Goal: Transaction & Acquisition: Purchase product/service

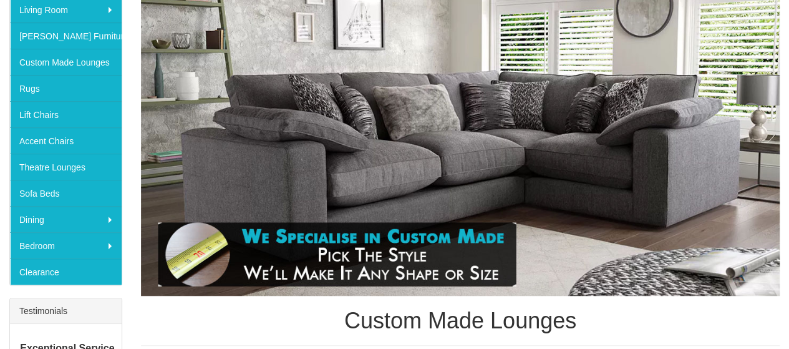
scroll to position [187, 0]
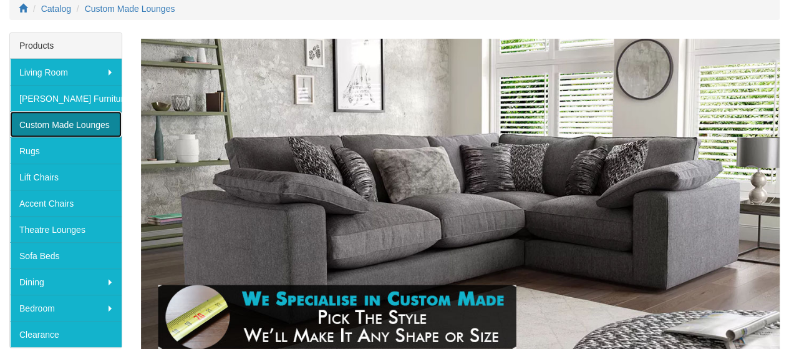
click at [54, 123] on link "Custom Made Lounges" at bounding box center [66, 124] width 112 height 26
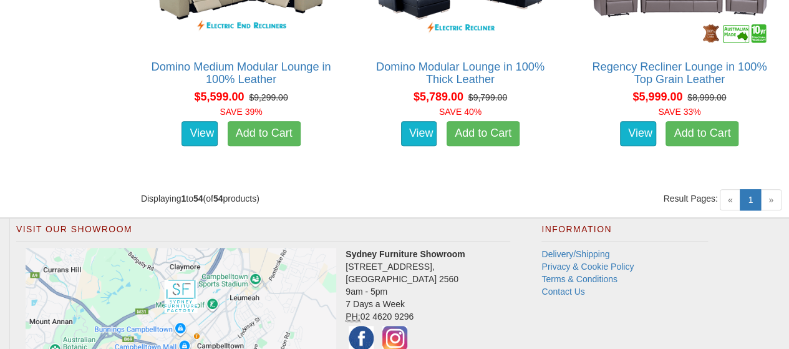
scroll to position [4988, 0]
